Goal: Information Seeking & Learning: Learn about a topic

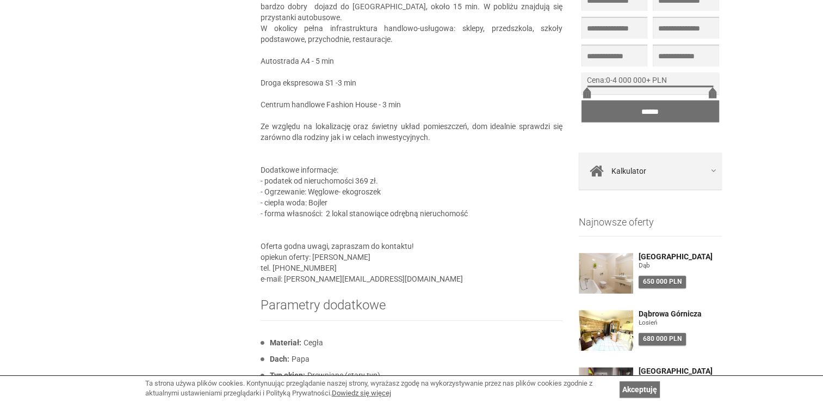
scroll to position [979, 0]
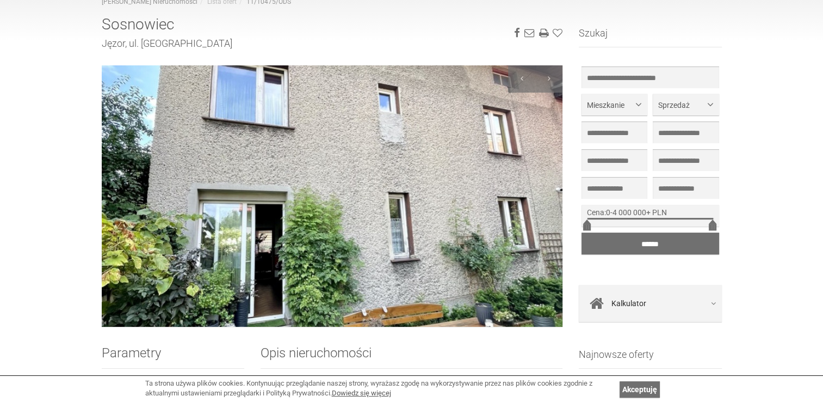
click at [455, 200] on img at bounding box center [332, 195] width 461 height 261
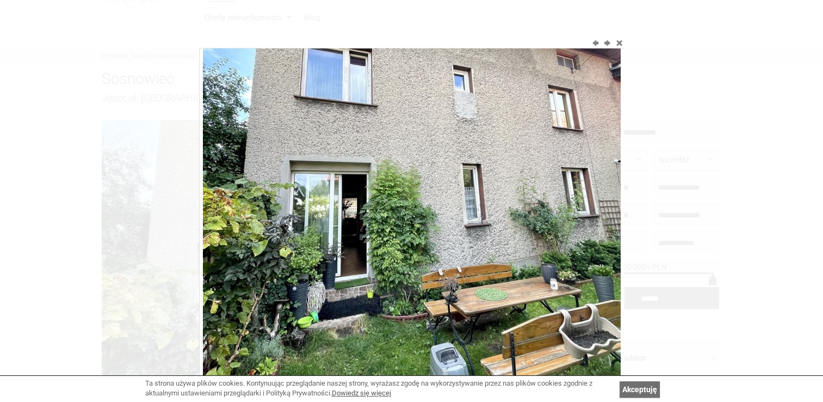
scroll to position [165, 0]
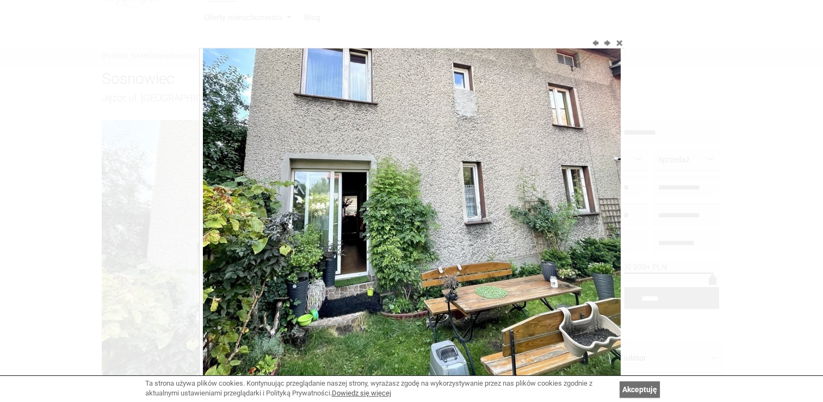
click at [483, 278] on img at bounding box center [412, 164] width 418 height 557
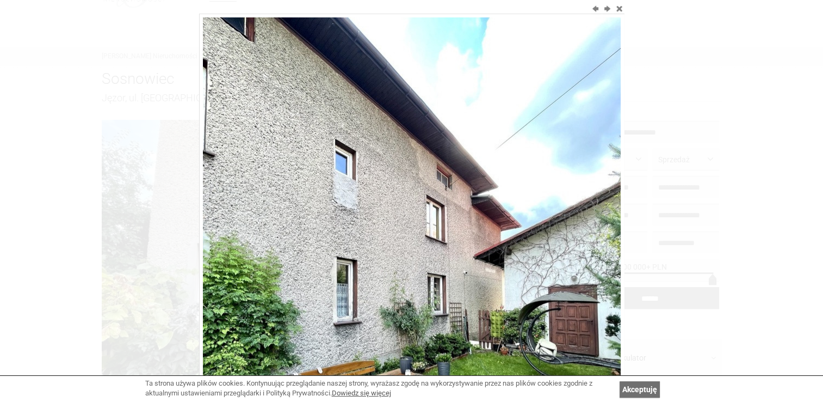
click at [498, 276] on img at bounding box center [412, 295] width 418 height 557
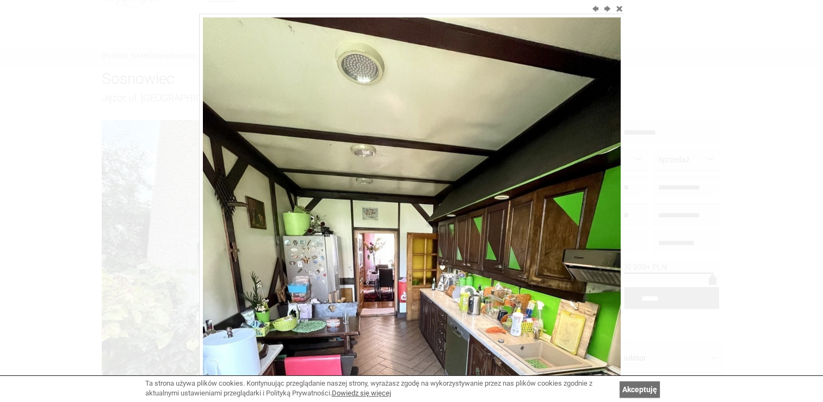
click at [591, 219] on img at bounding box center [412, 295] width 418 height 557
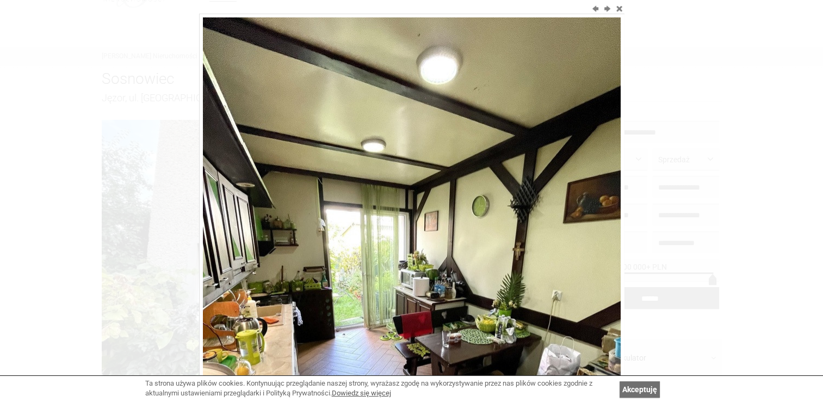
click at [592, 219] on img at bounding box center [412, 295] width 418 height 557
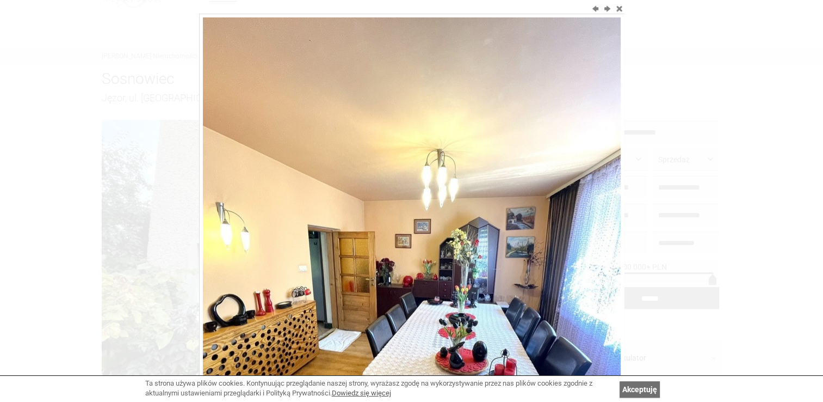
click at [592, 219] on img at bounding box center [412, 295] width 418 height 557
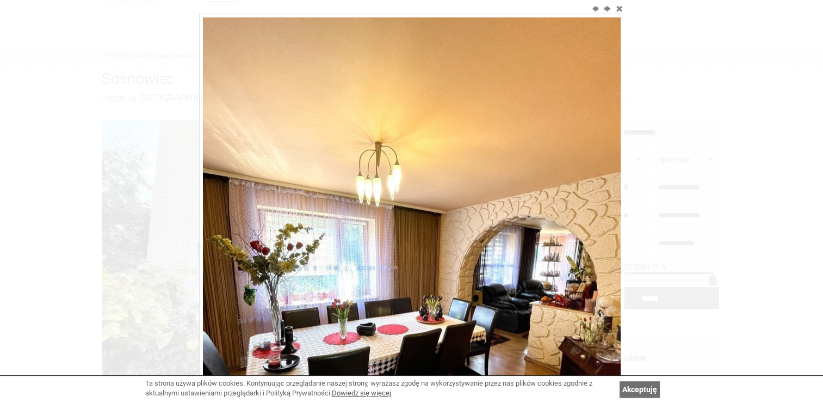
click at [592, 219] on img at bounding box center [412, 295] width 418 height 557
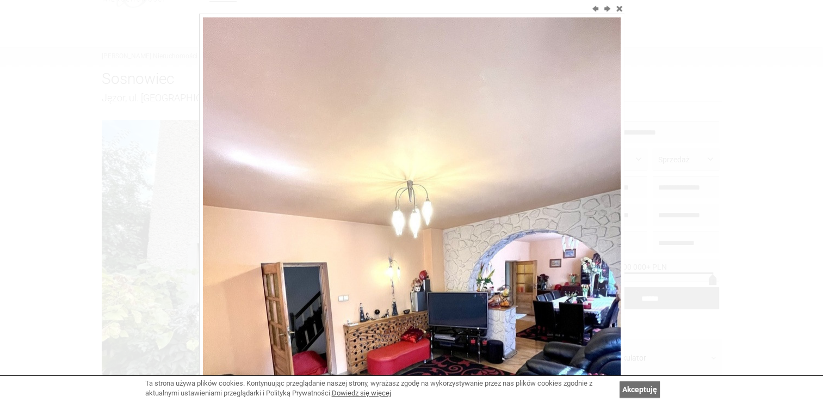
click at [593, 219] on img at bounding box center [412, 295] width 418 height 557
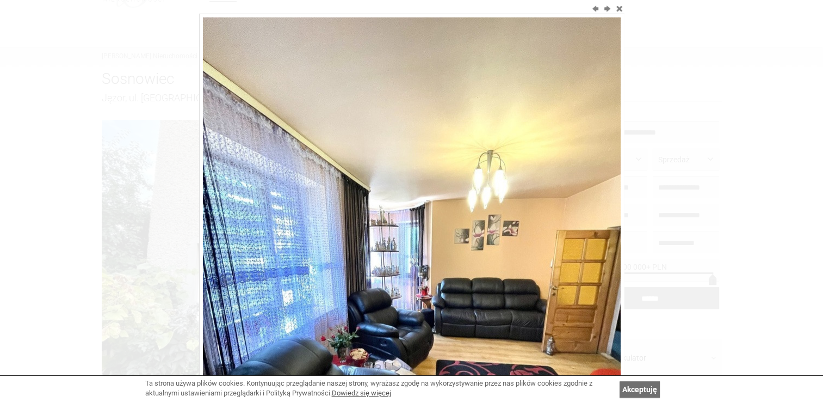
click at [593, 219] on img at bounding box center [412, 295] width 418 height 557
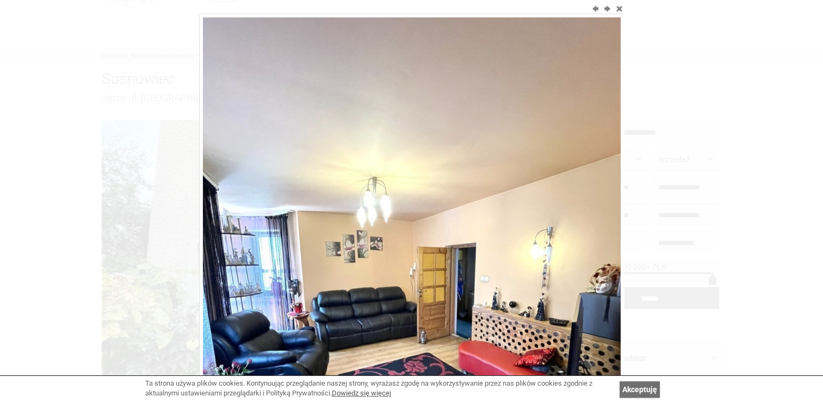
click at [593, 219] on img at bounding box center [412, 295] width 418 height 557
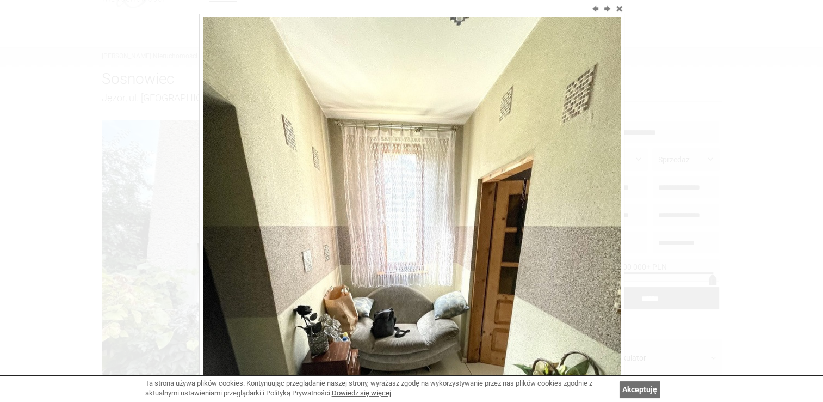
click at [593, 219] on img at bounding box center [412, 295] width 418 height 557
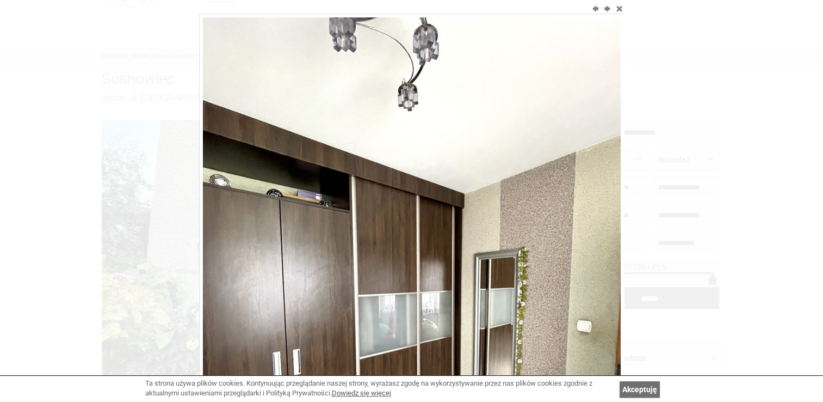
click at [593, 219] on img at bounding box center [412, 295] width 418 height 557
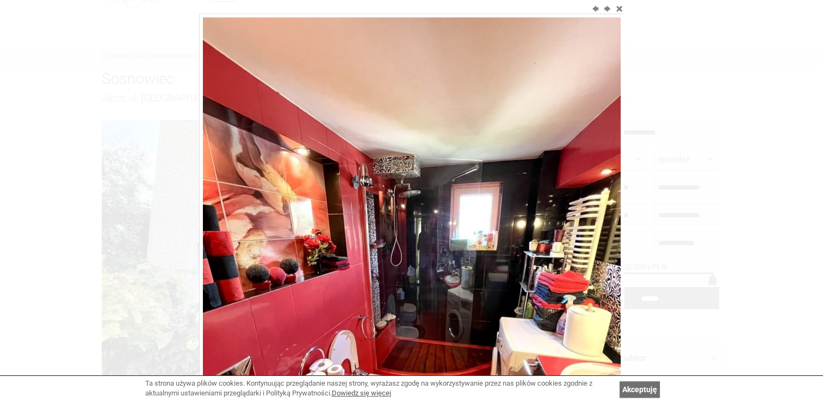
click at [594, 219] on img at bounding box center [412, 295] width 418 height 557
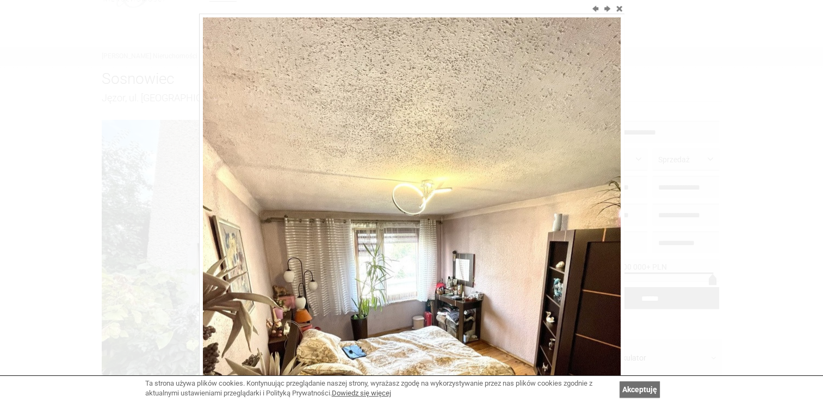
click at [594, 219] on img at bounding box center [412, 295] width 418 height 557
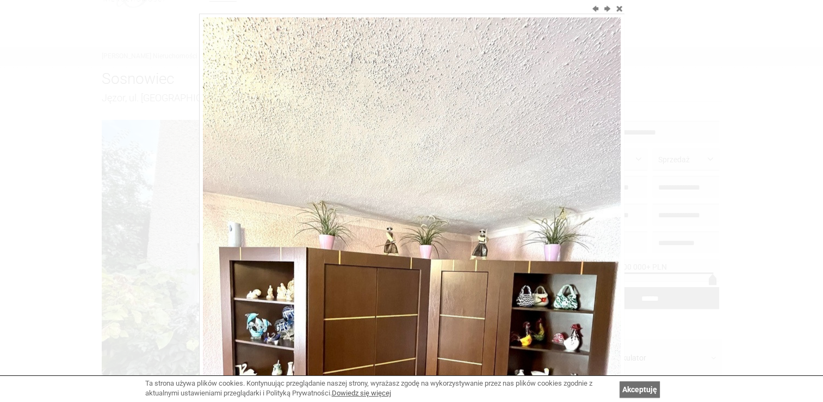
click at [594, 219] on img at bounding box center [412, 295] width 418 height 557
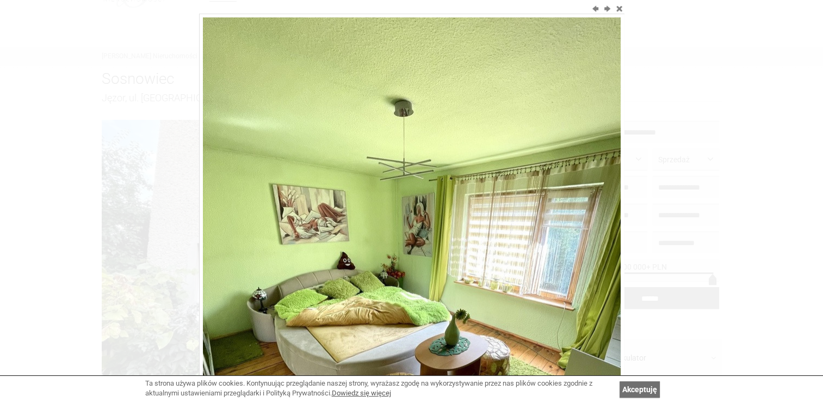
click at [594, 219] on img at bounding box center [412, 295] width 418 height 557
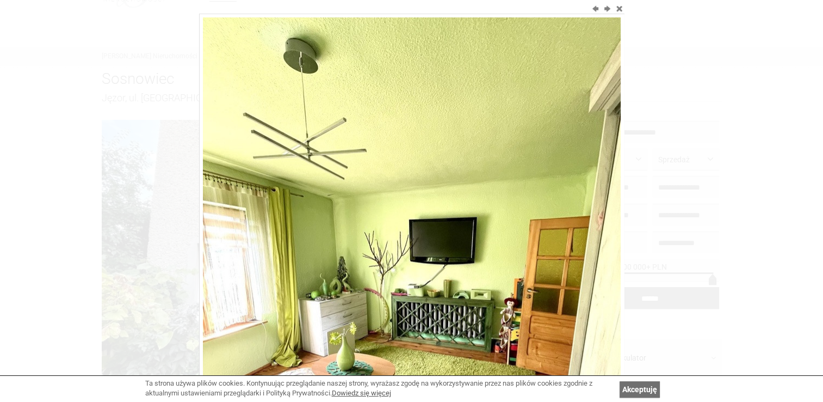
click at [594, 219] on img at bounding box center [412, 295] width 418 height 557
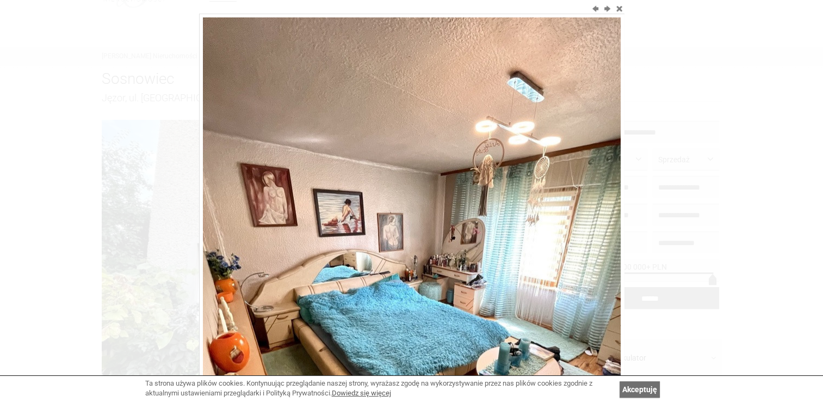
click at [594, 219] on img at bounding box center [412, 295] width 418 height 557
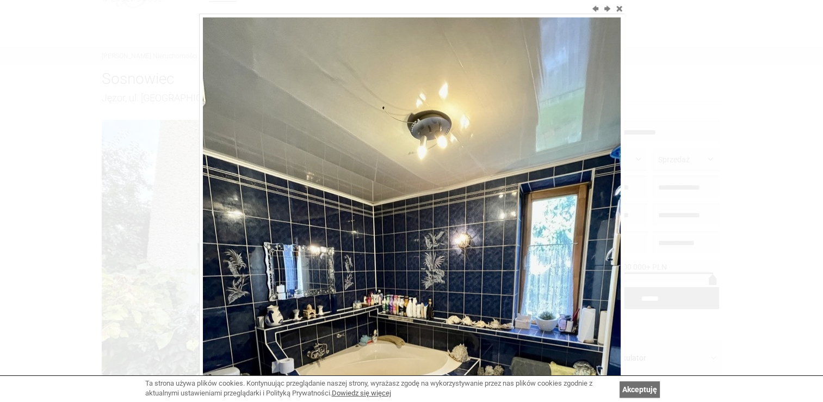
click at [594, 219] on img at bounding box center [412, 295] width 418 height 557
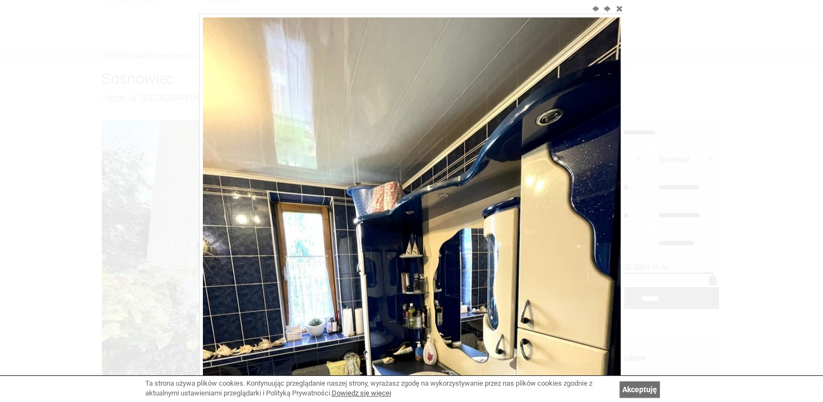
click at [594, 219] on img at bounding box center [412, 295] width 418 height 557
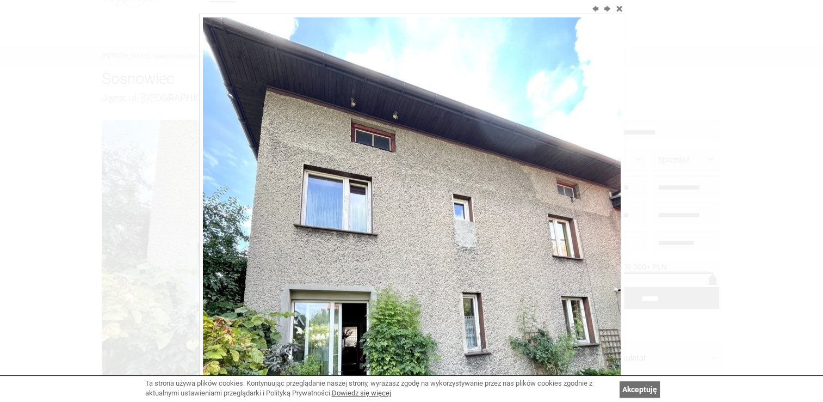
click at [594, 219] on img at bounding box center [412, 295] width 418 height 557
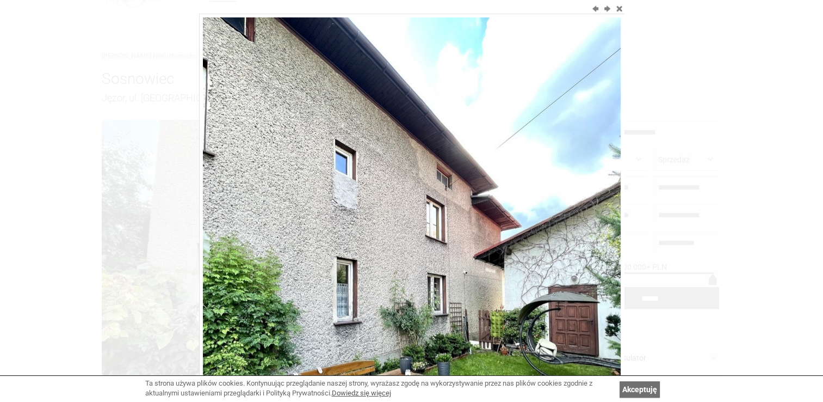
click at [594, 219] on img at bounding box center [412, 295] width 418 height 557
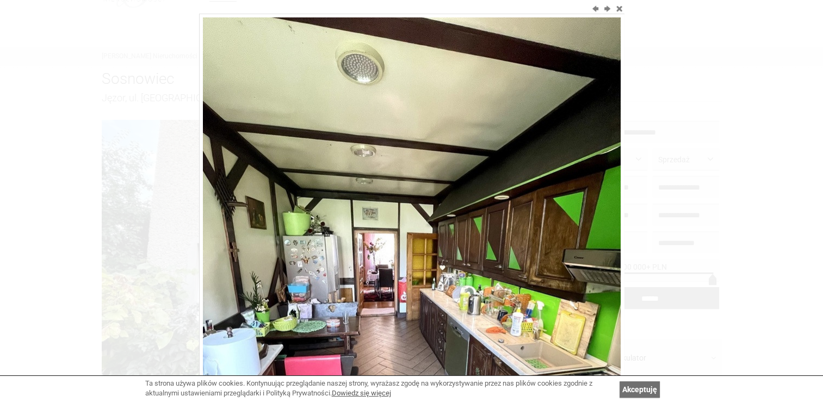
click at [594, 219] on img at bounding box center [412, 295] width 418 height 557
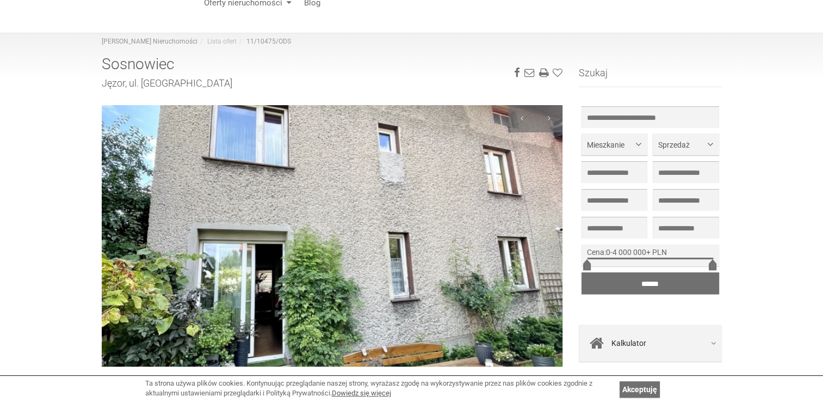
scroll to position [163, 0]
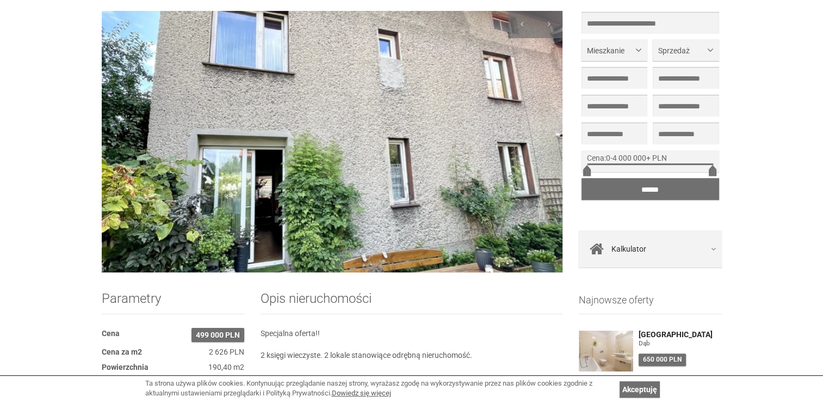
click at [118, 155] on img at bounding box center [332, 141] width 461 height 261
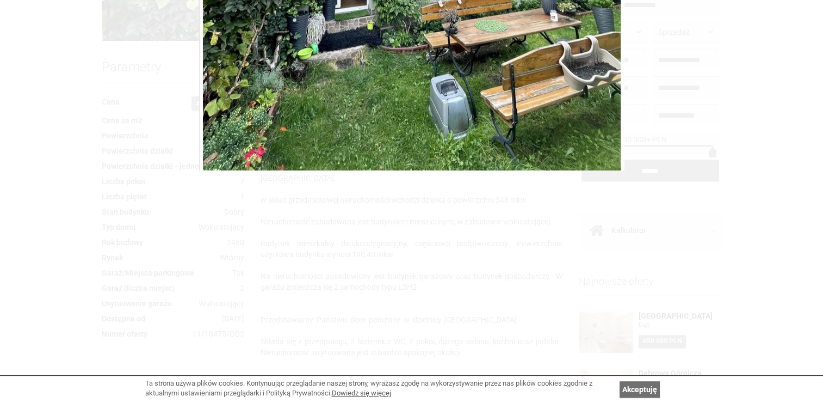
scroll to position [490, 0]
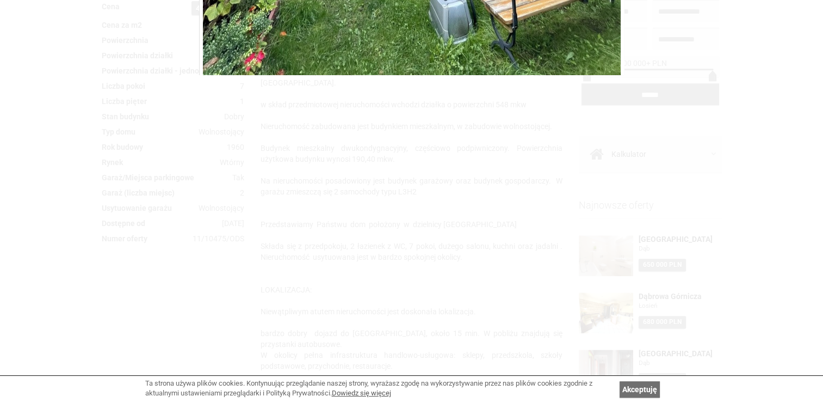
click at [124, 159] on div at bounding box center [411, 201] width 823 height 402
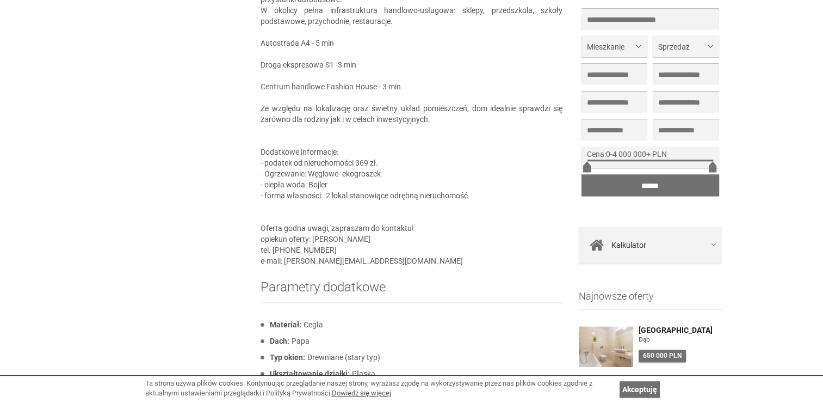
scroll to position [925, 0]
